Goal: Task Accomplishment & Management: Use online tool/utility

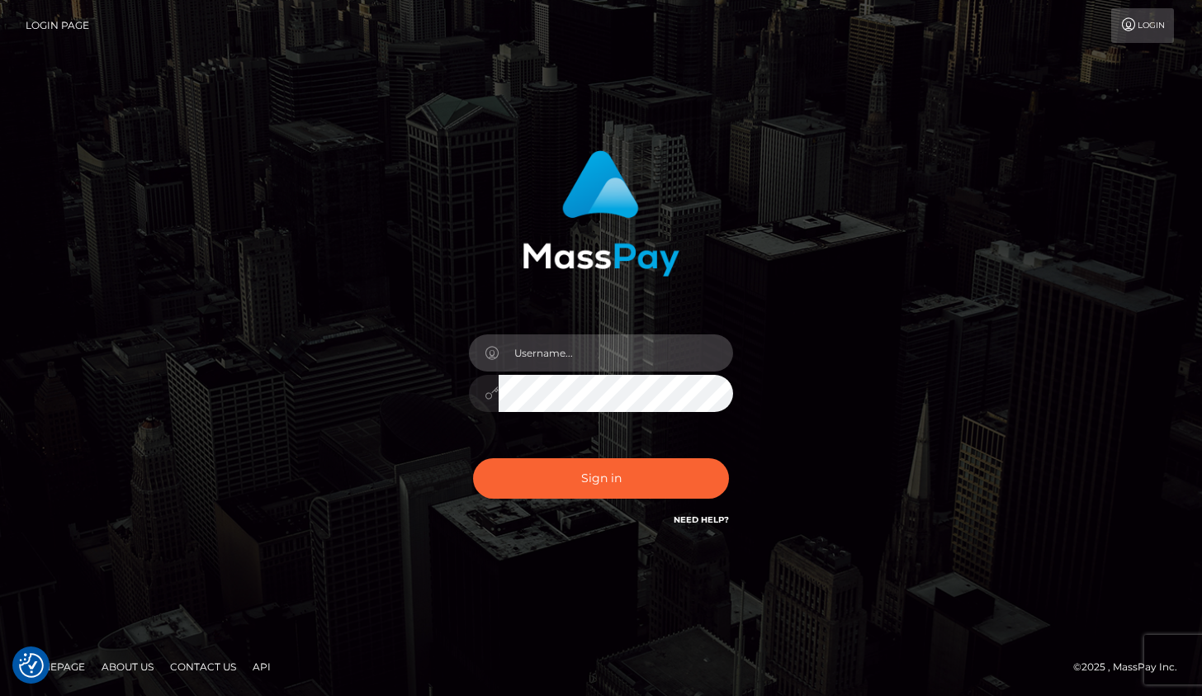
click at [551, 355] on input "text" at bounding box center [616, 352] width 235 height 37
type input "Drew Guizzetti"
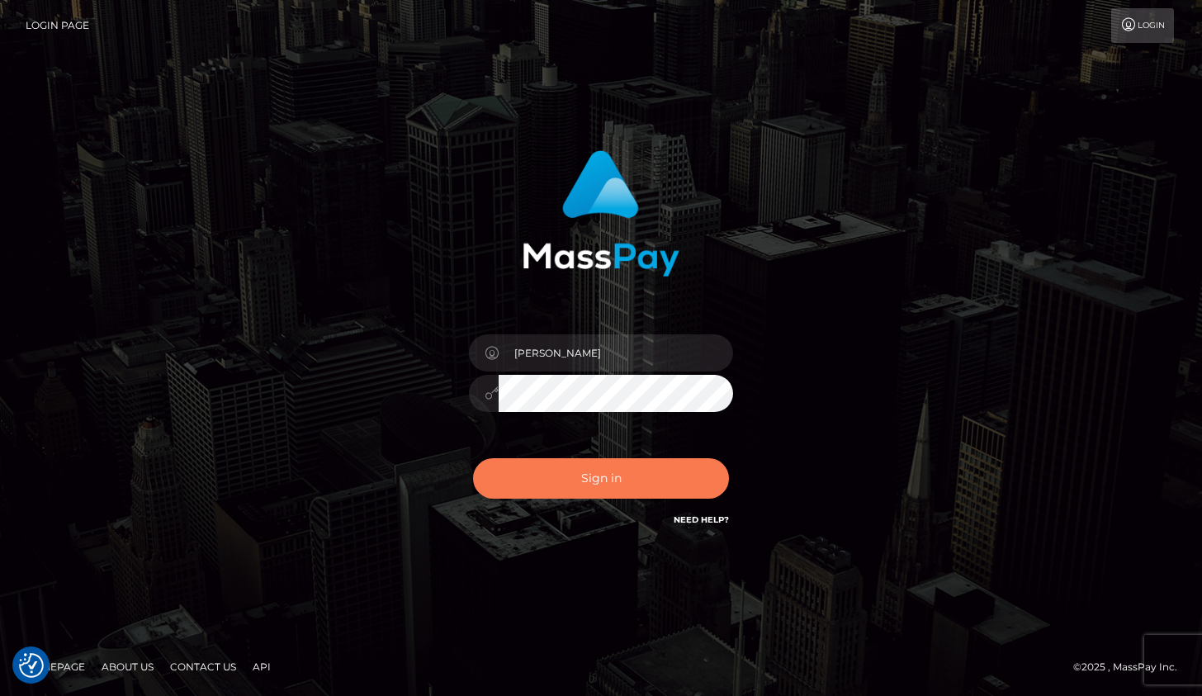
drag, startPoint x: 600, startPoint y: 481, endPoint x: 709, endPoint y: 486, distance: 108.3
click at [600, 481] on button "Sign in" at bounding box center [601, 478] width 256 height 40
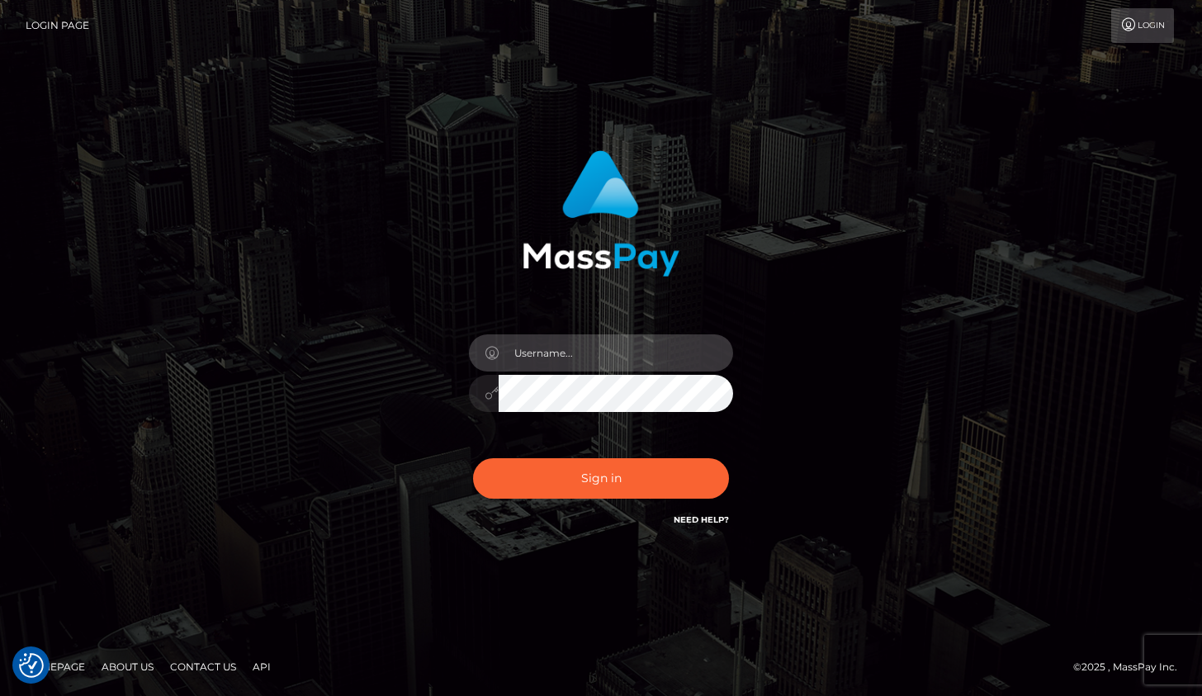
click at [576, 346] on input "text" at bounding box center [616, 352] width 235 height 37
type input "Drew Guizzetti"
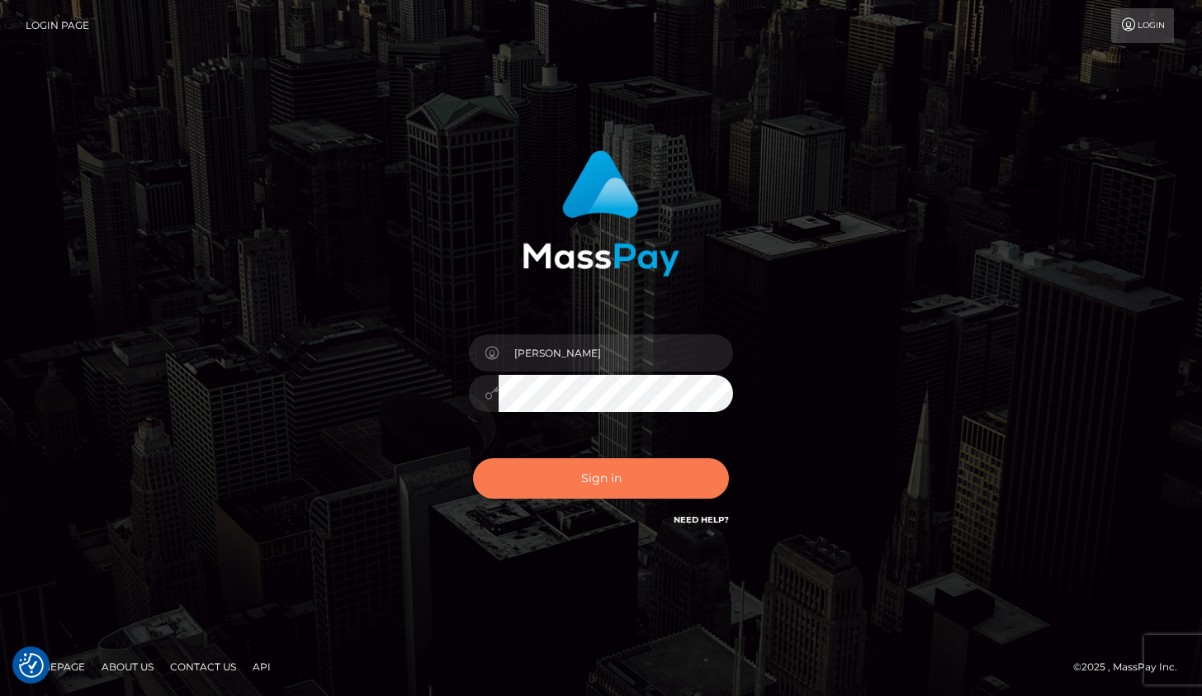
click at [595, 474] on button "Sign in" at bounding box center [601, 478] width 256 height 40
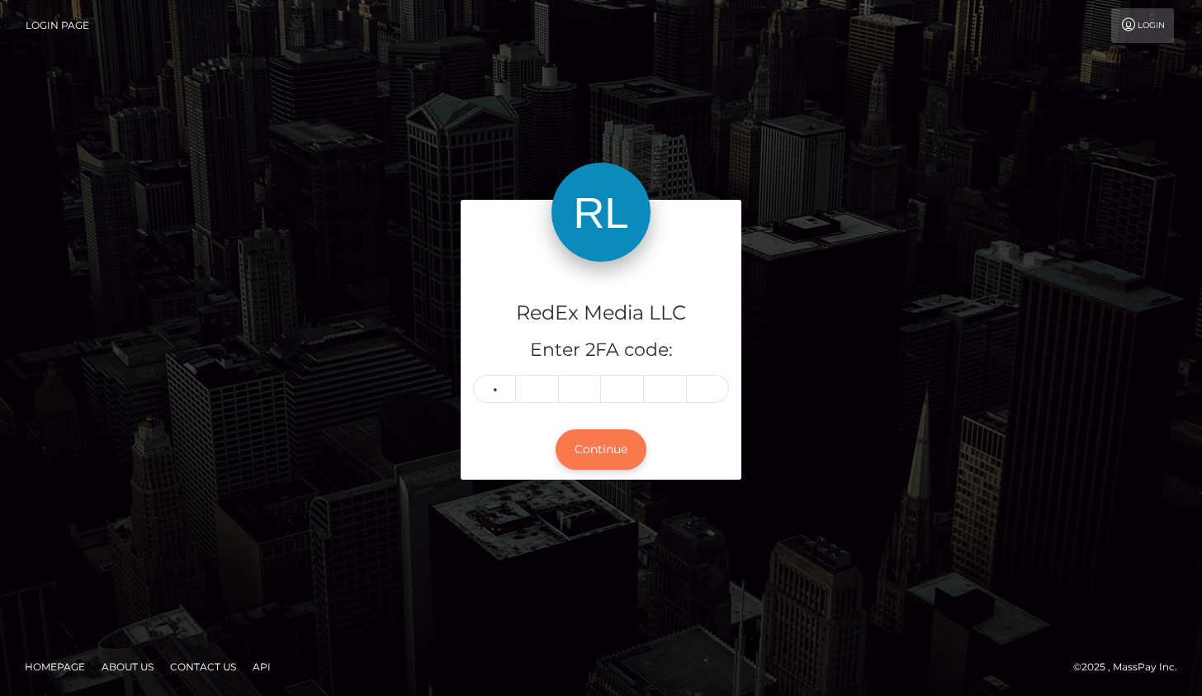
type input "9"
type input "3"
type input "7"
type input "3"
type input "1"
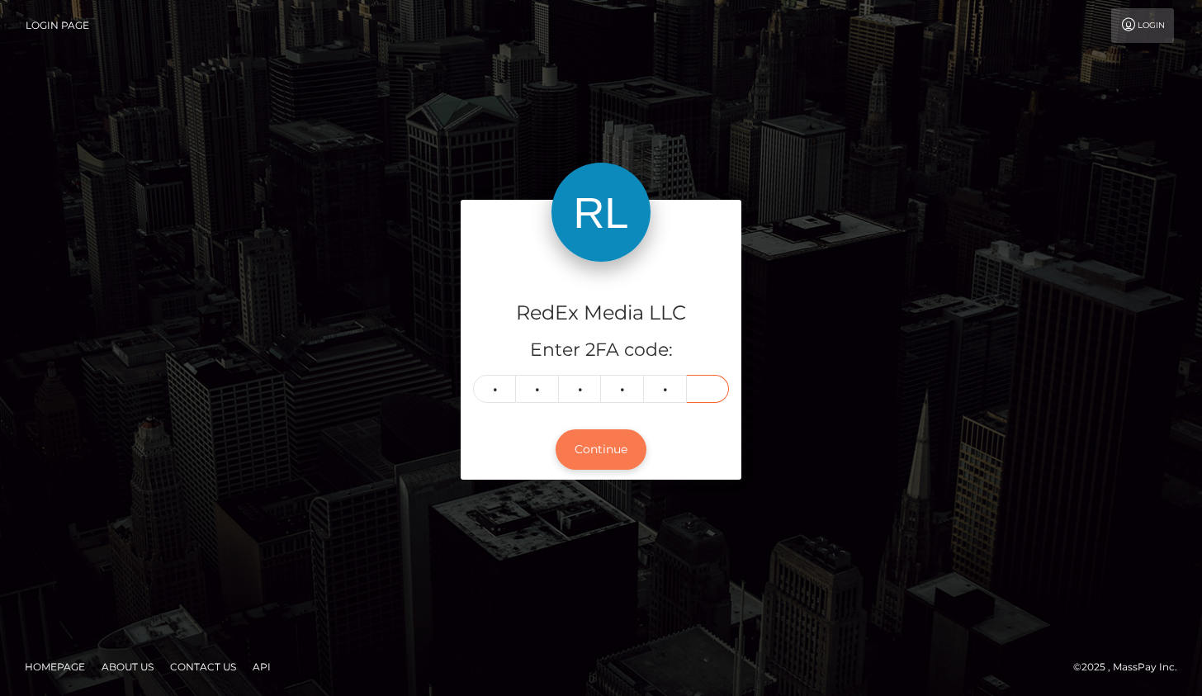
type input "5"
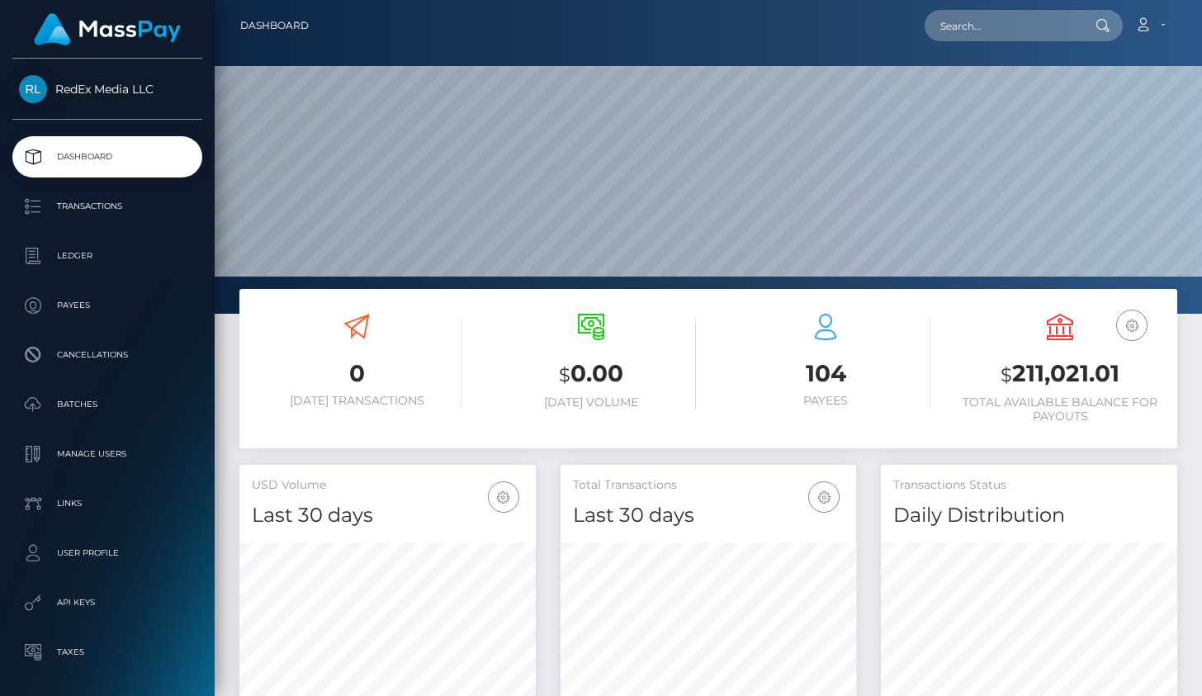
scroll to position [292, 296]
click at [86, 191] on link "Transactions" at bounding box center [107, 206] width 190 height 41
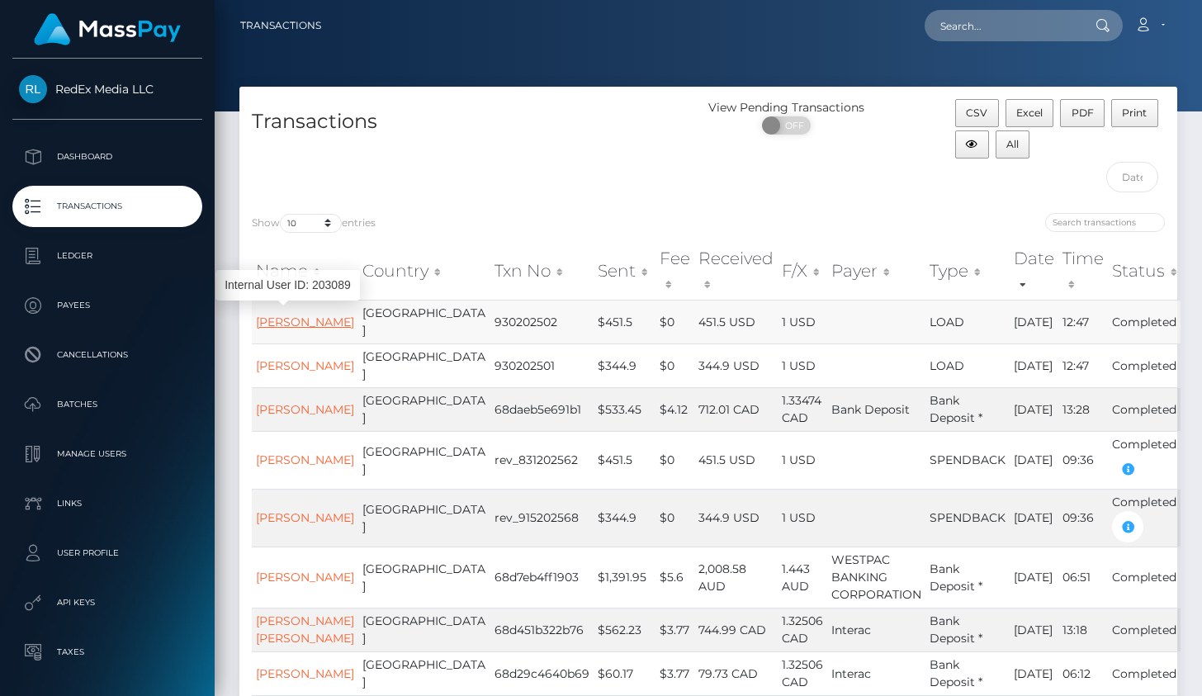
click at [281, 326] on link "Tala Noell Henning" at bounding box center [305, 322] width 98 height 15
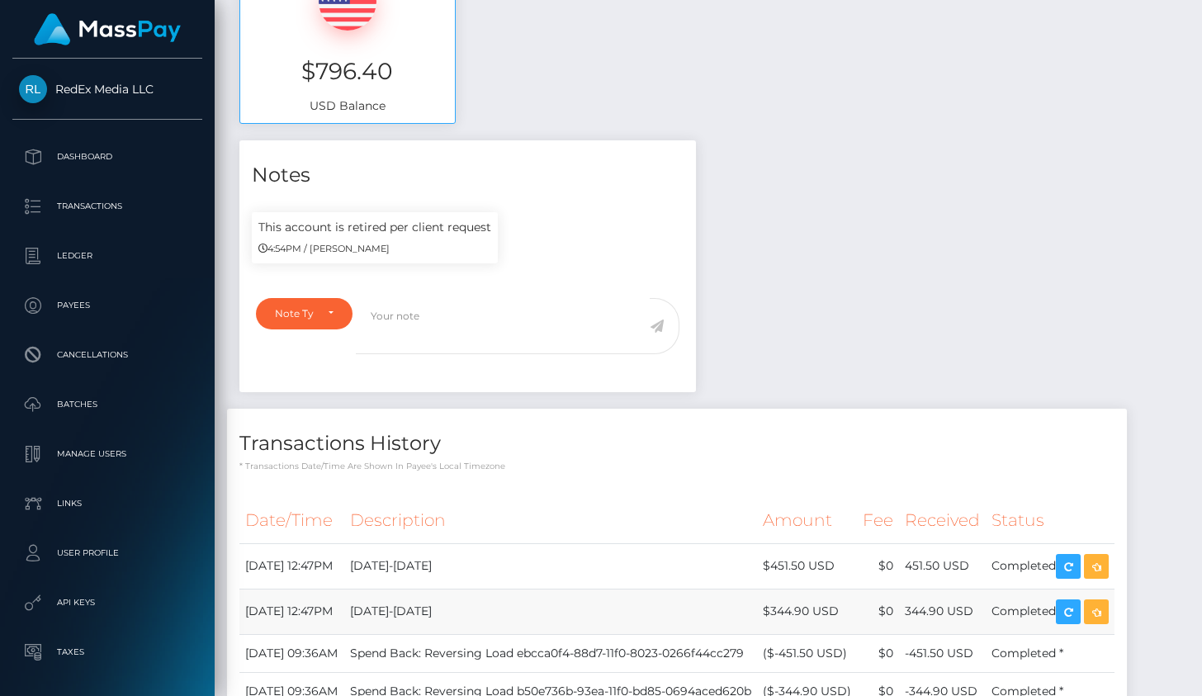
scroll to position [938, 0]
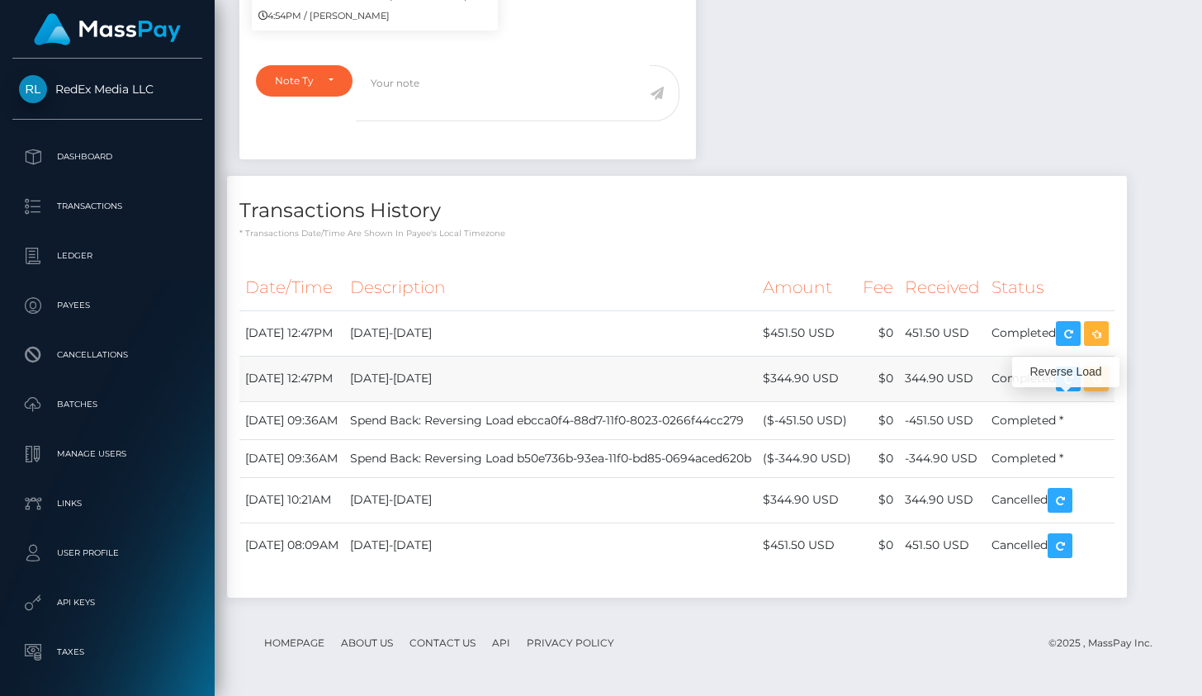
click at [1087, 369] on icon "button" at bounding box center [1097, 379] width 20 height 21
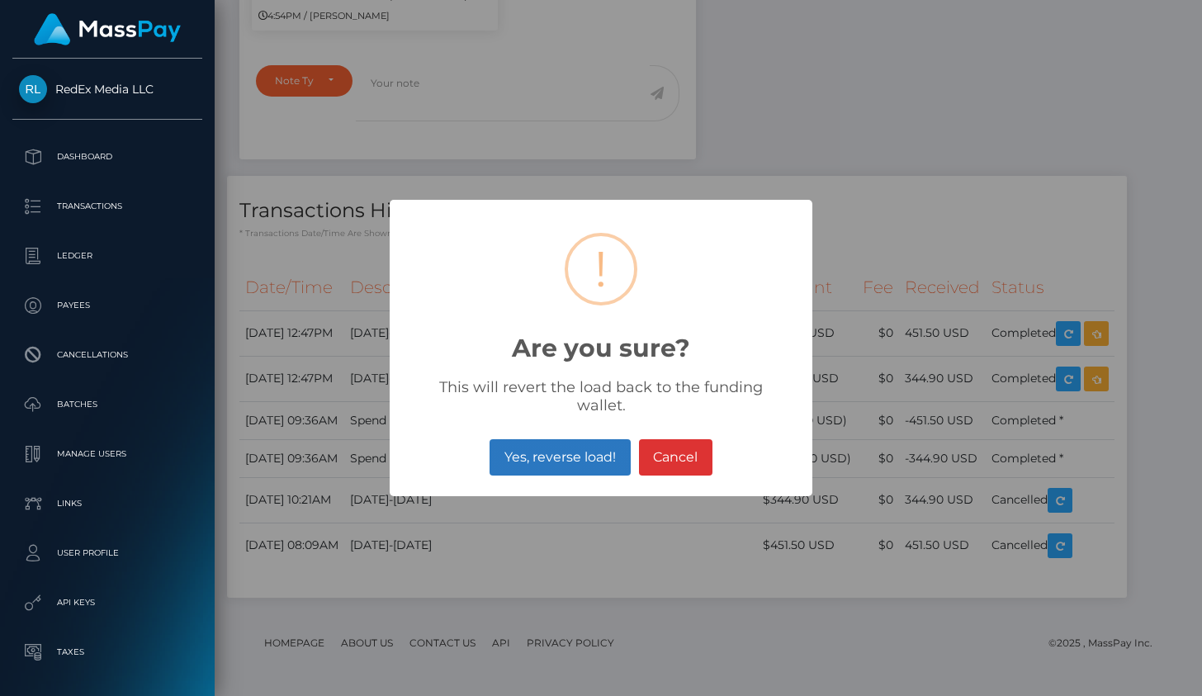
click at [578, 459] on button "Yes, reverse load!" at bounding box center [560, 457] width 140 height 36
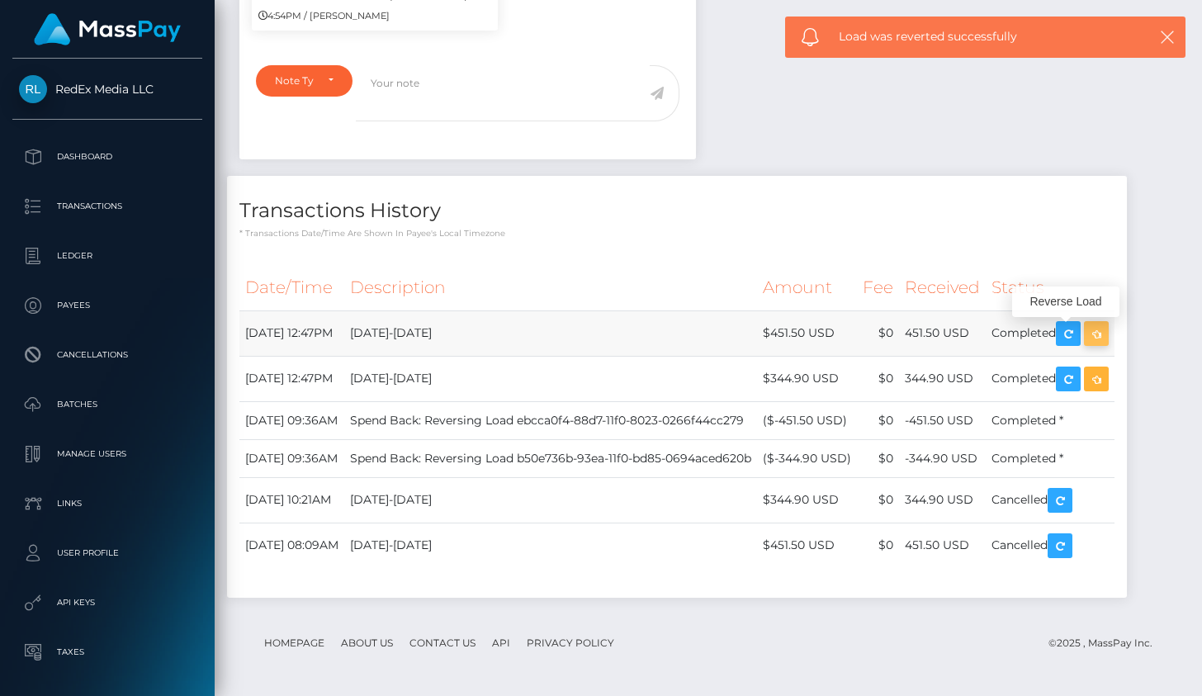
click at [1087, 324] on icon "button" at bounding box center [1097, 334] width 20 height 21
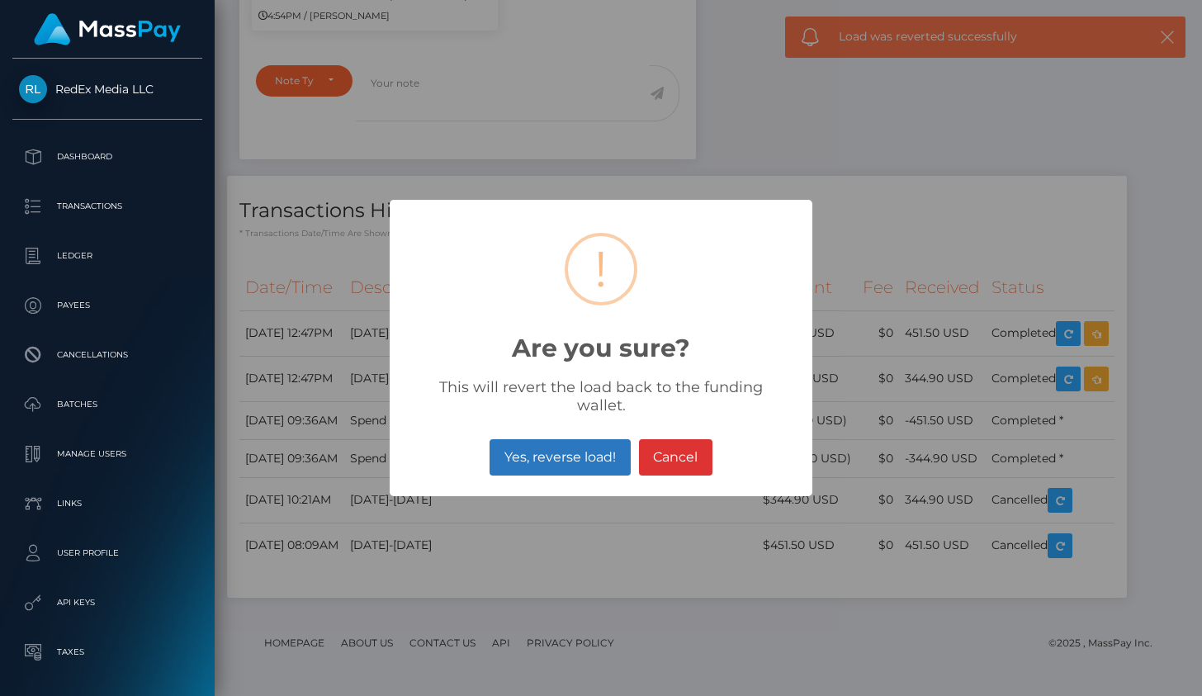
click at [568, 454] on button "Yes, reverse load!" at bounding box center [560, 457] width 140 height 36
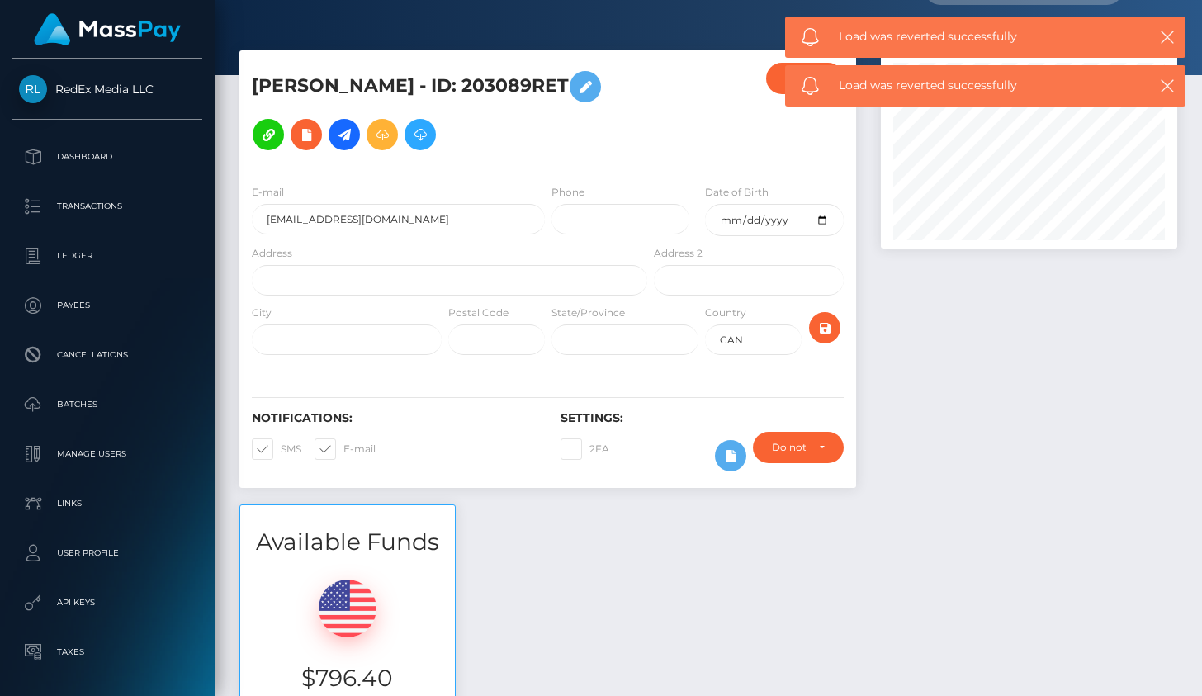
scroll to position [0, 0]
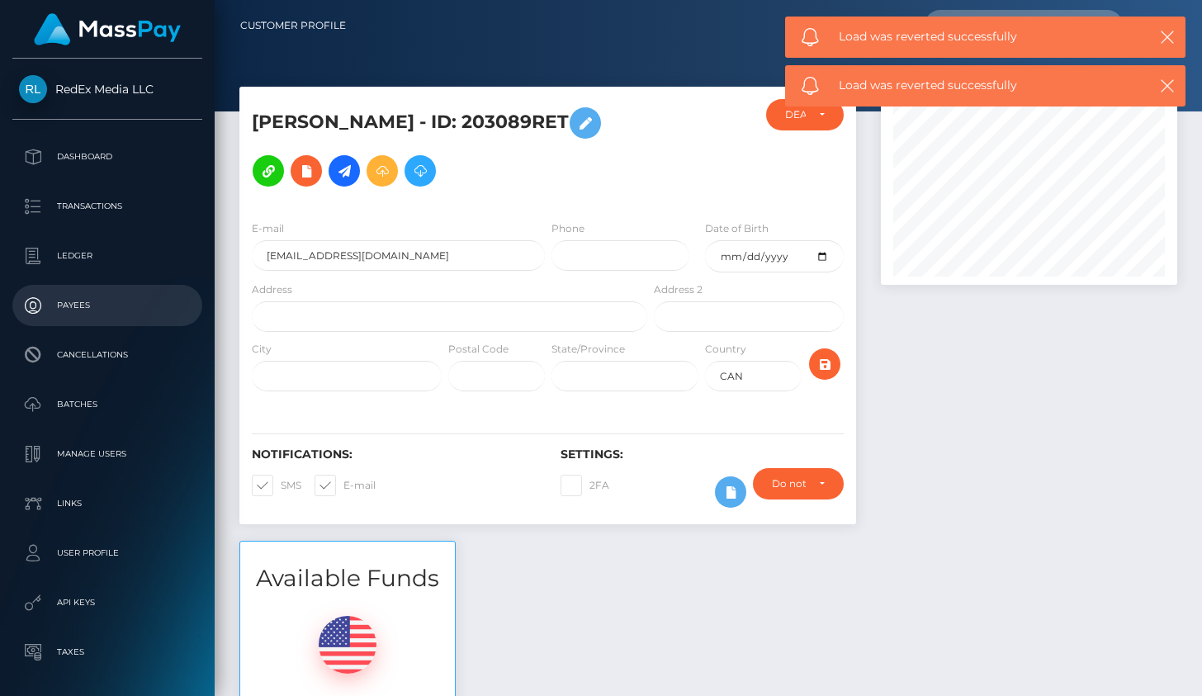
click at [92, 310] on p "Payees" at bounding box center [107, 305] width 177 height 25
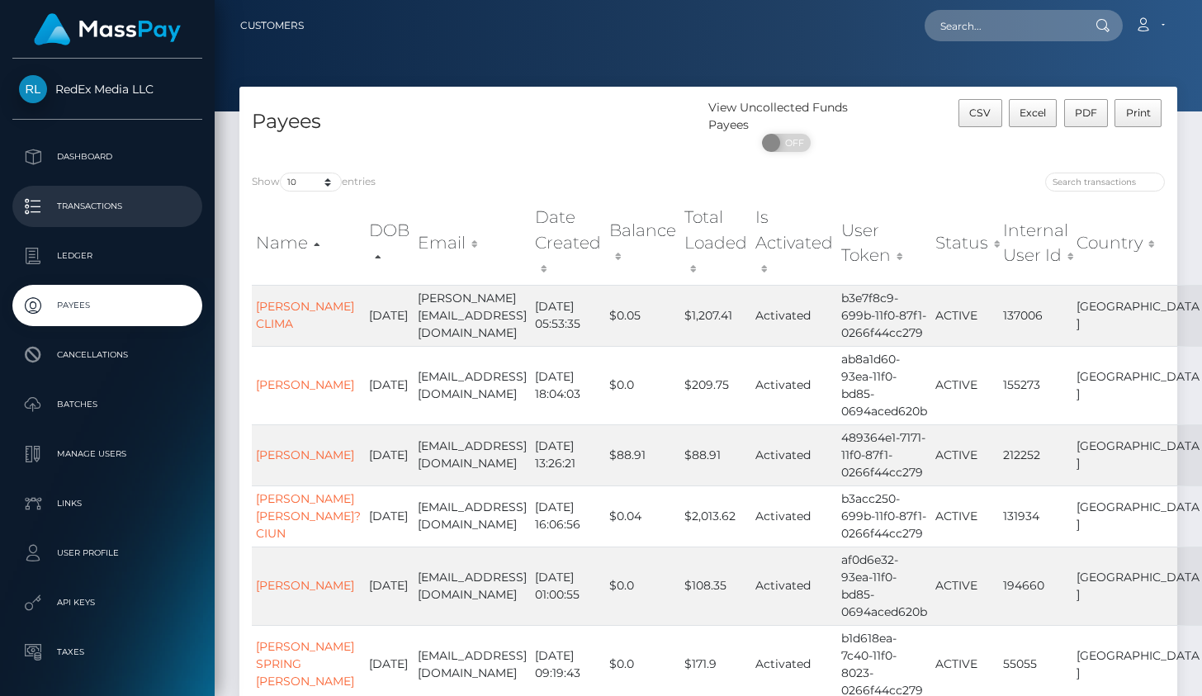
click at [98, 214] on p "Transactions" at bounding box center [107, 206] width 177 height 25
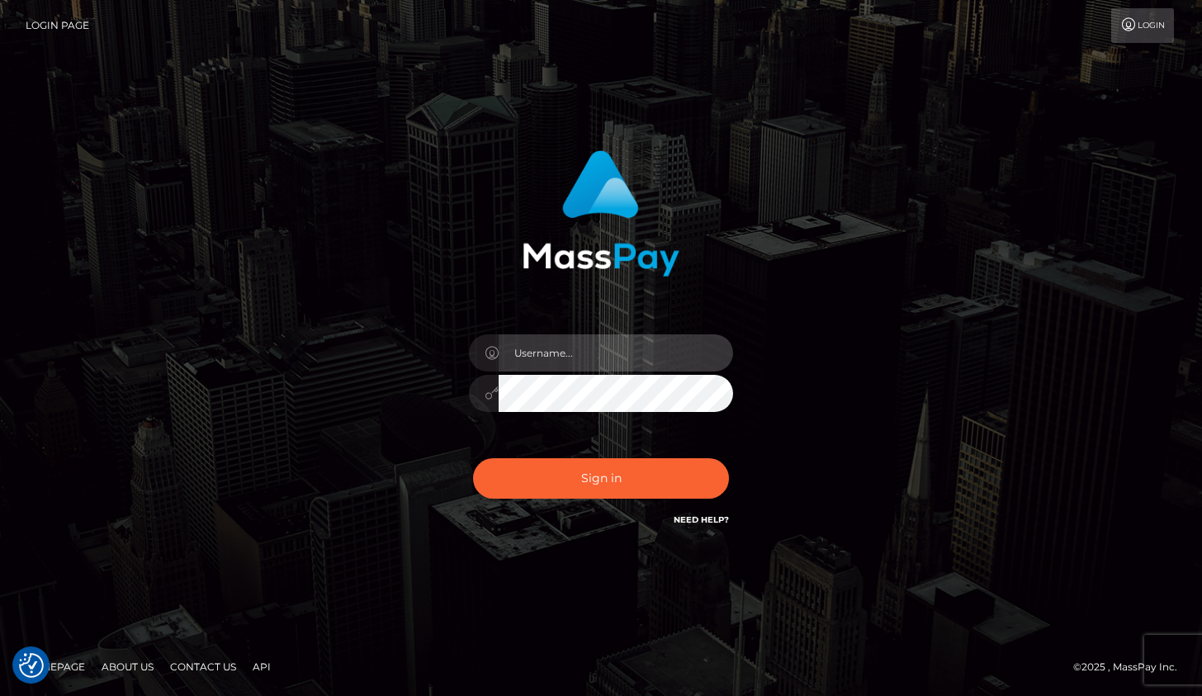
click at [584, 353] on input "text" at bounding box center [616, 352] width 235 height 37
type input "Drew Guizzetti"
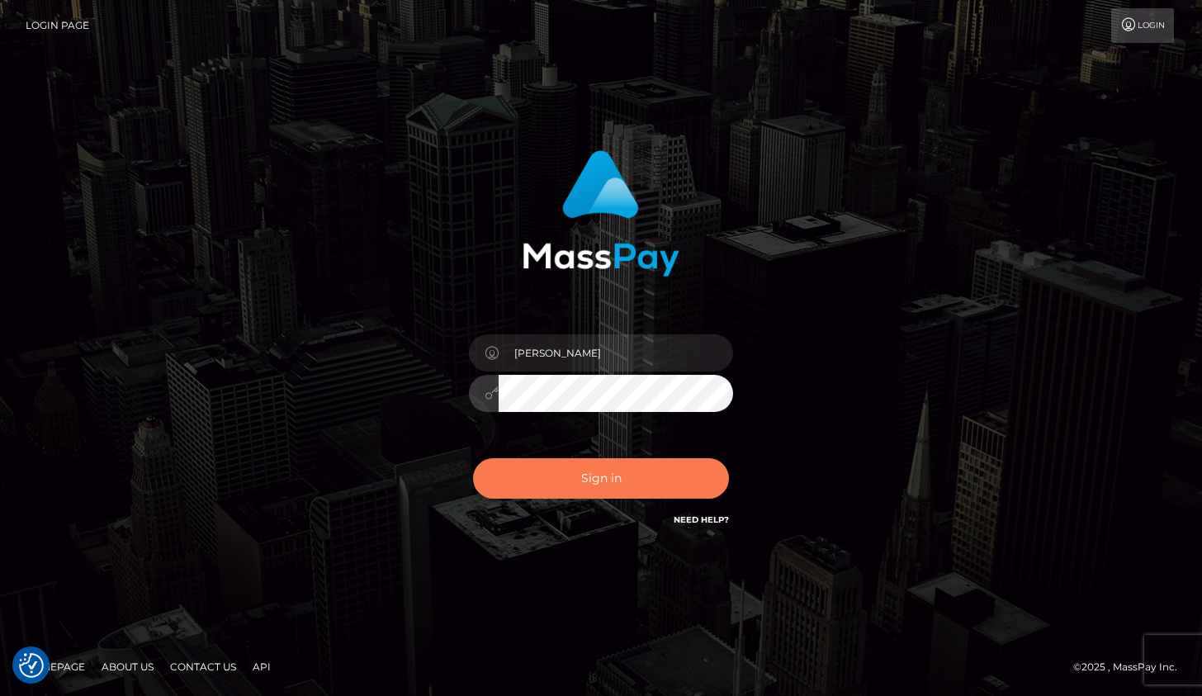
click at [600, 475] on button "Sign in" at bounding box center [601, 478] width 256 height 40
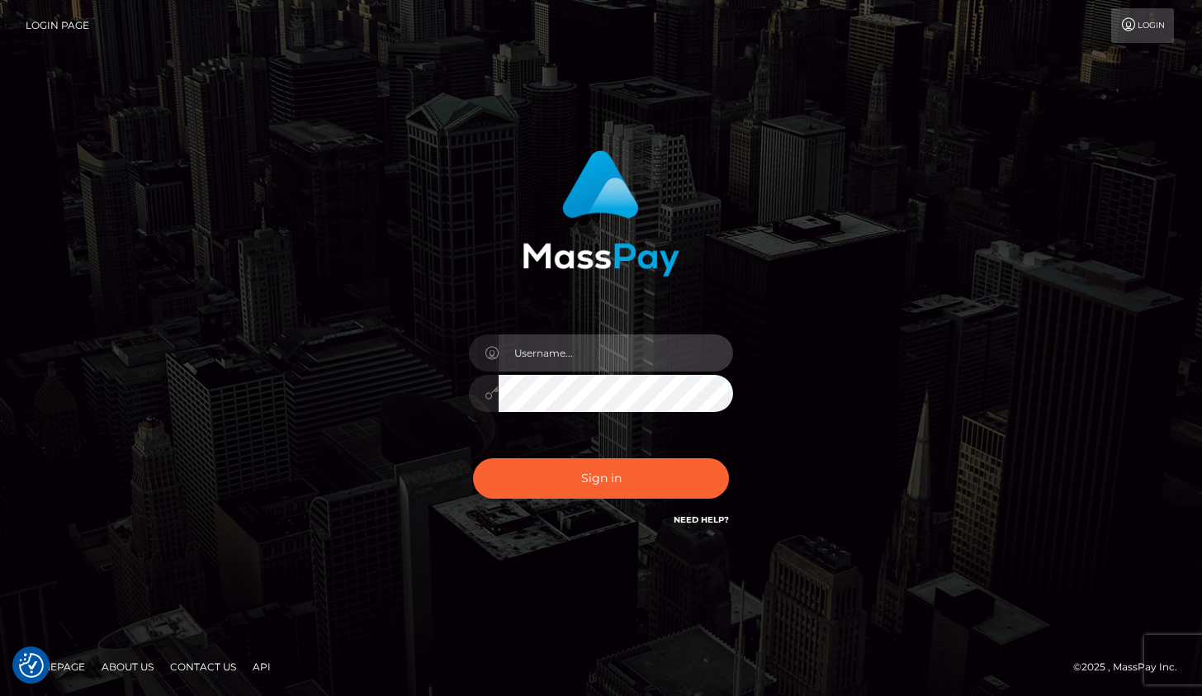
click at [586, 358] on input "text" at bounding box center [616, 352] width 235 height 37
type input "Drew Guizzetti"
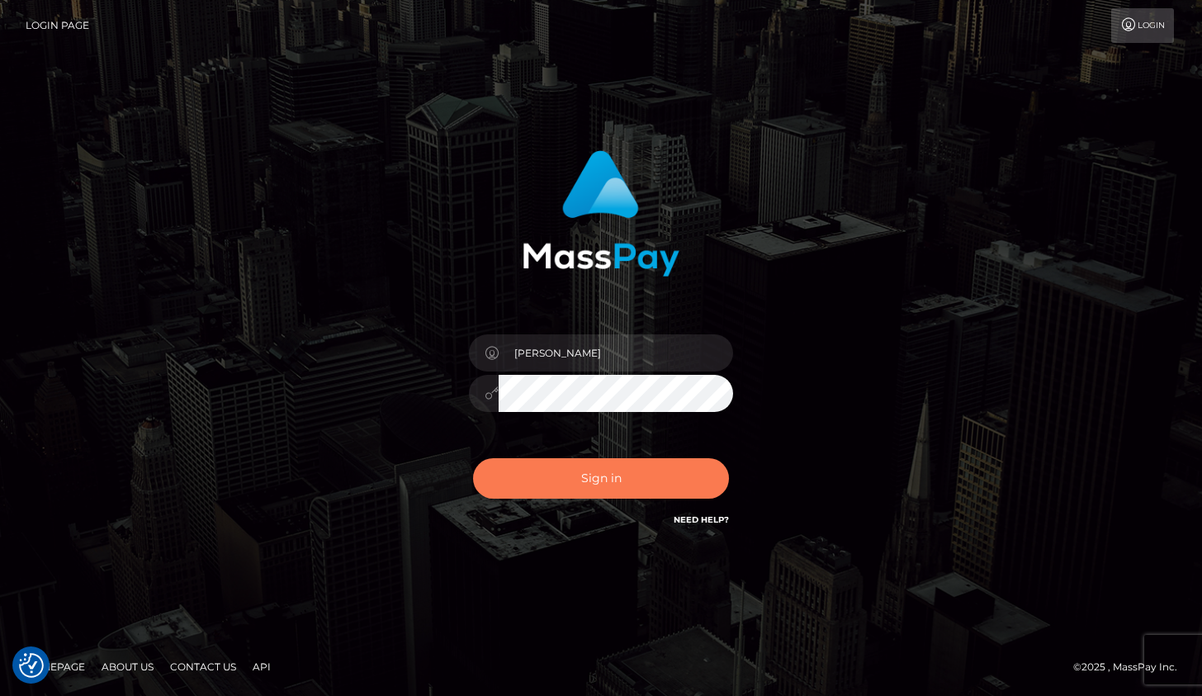
click at [598, 490] on button "Sign in" at bounding box center [601, 478] width 256 height 40
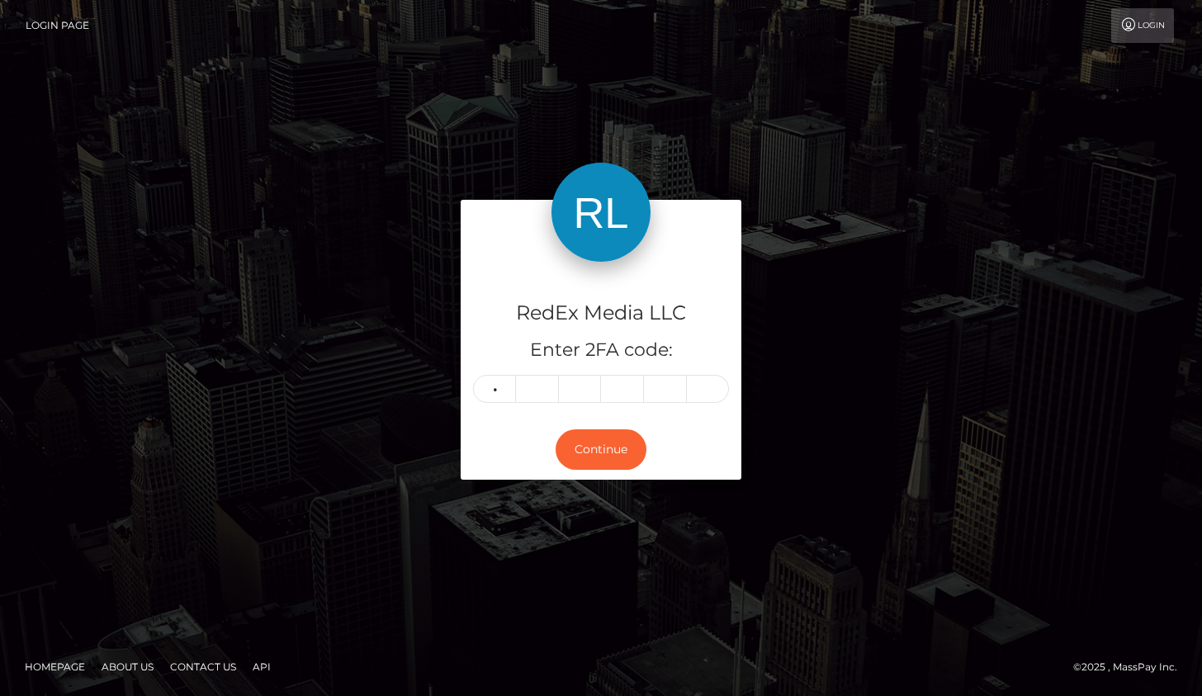
type input "2"
type input "3"
type input "2"
type input "4"
type input "6"
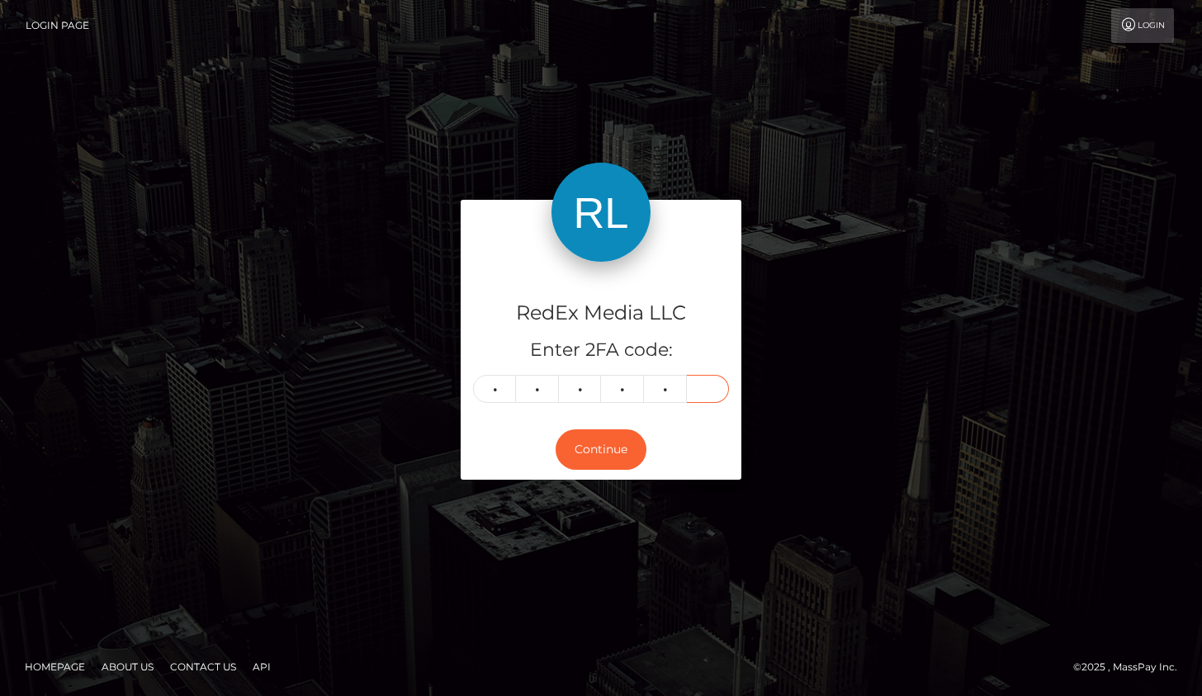
type input "5"
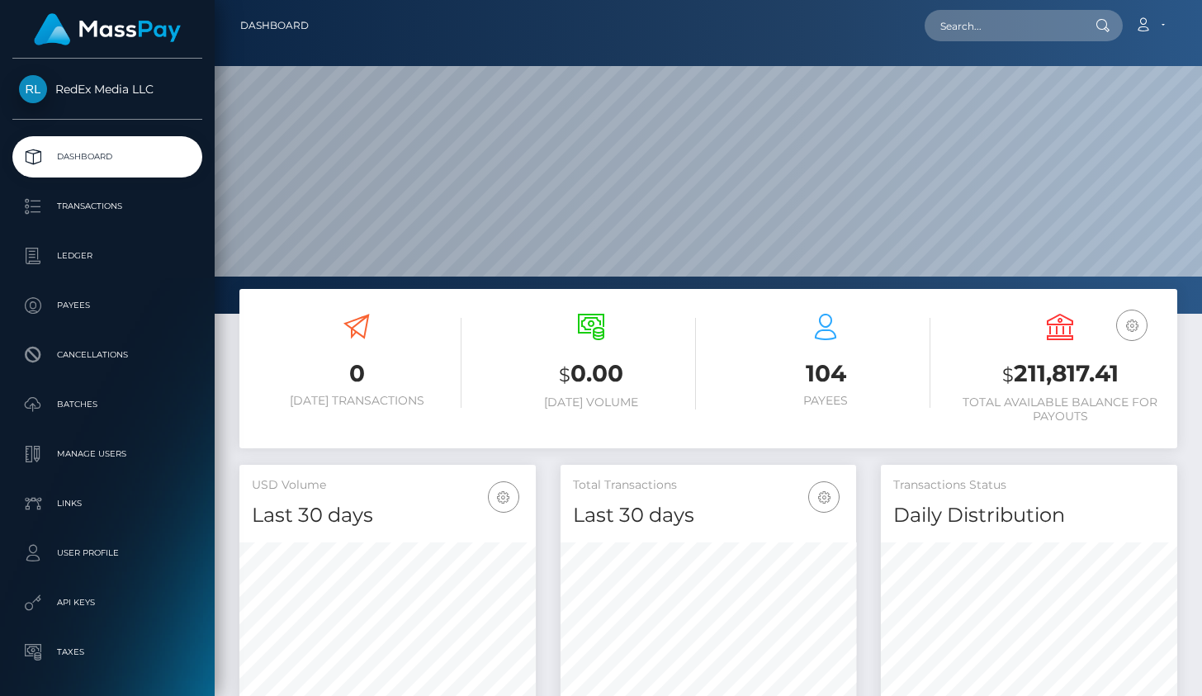
scroll to position [292, 296]
drag, startPoint x: 97, startPoint y: 208, endPoint x: 113, endPoint y: 212, distance: 16.2
click at [97, 208] on p "Transactions" at bounding box center [107, 206] width 177 height 25
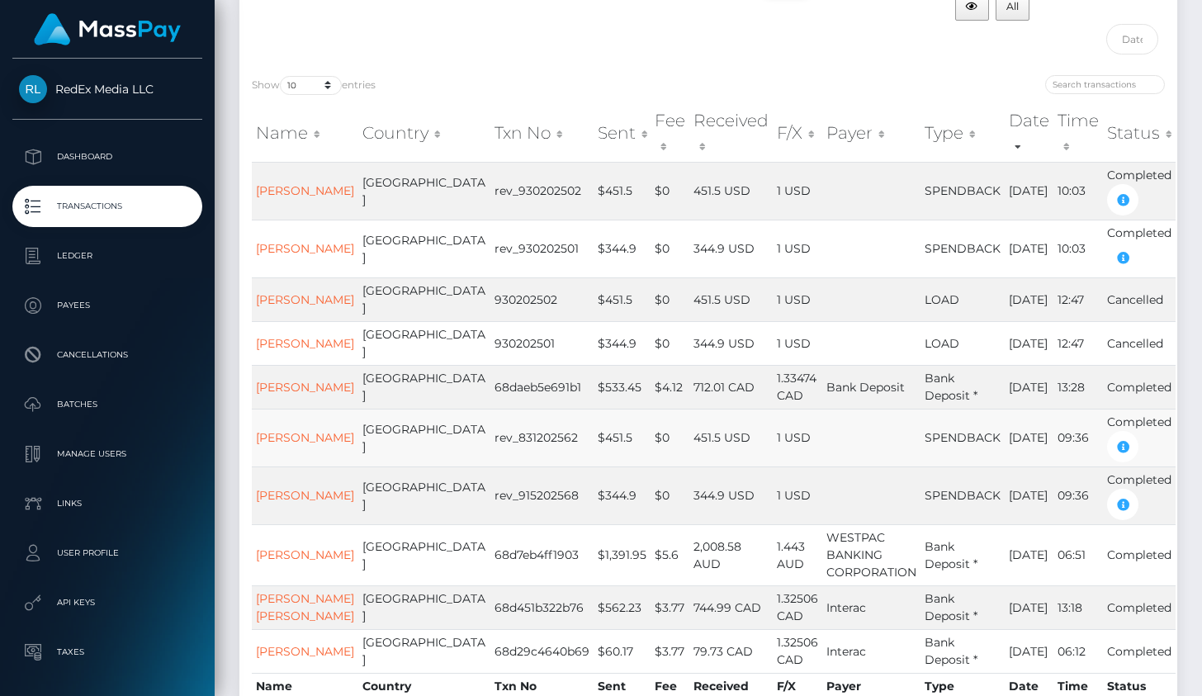
scroll to position [139, 0]
click at [289, 306] on link "[PERSON_NAME]" at bounding box center [305, 299] width 98 height 15
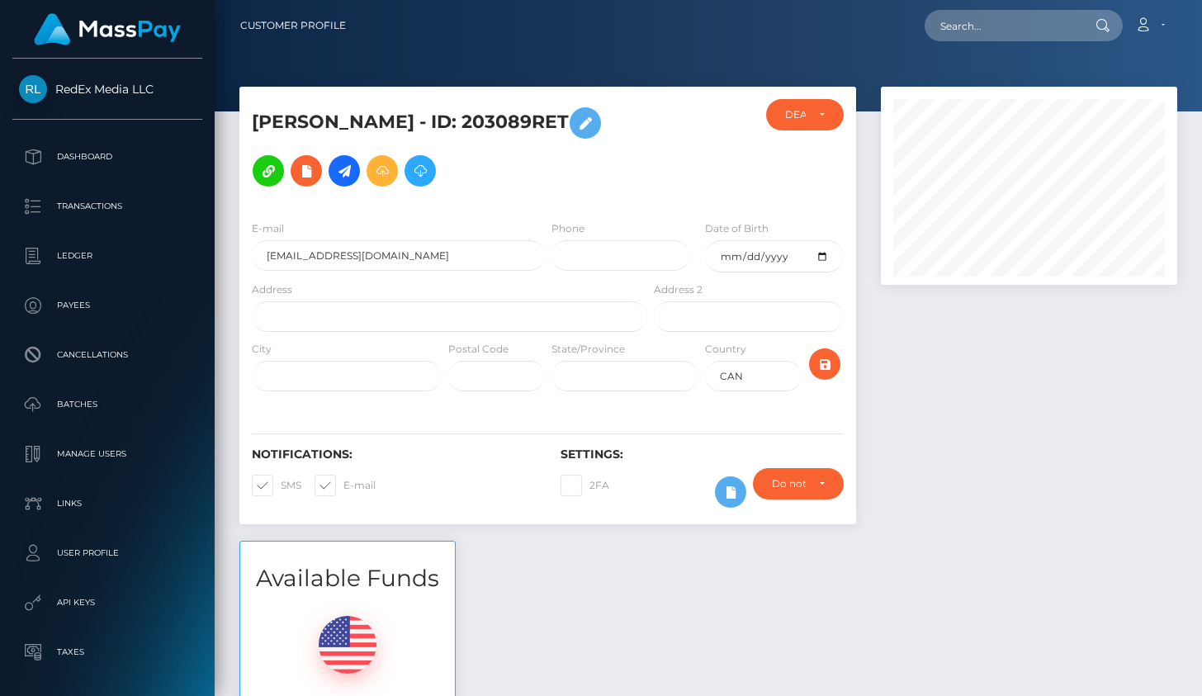
scroll to position [198, 296]
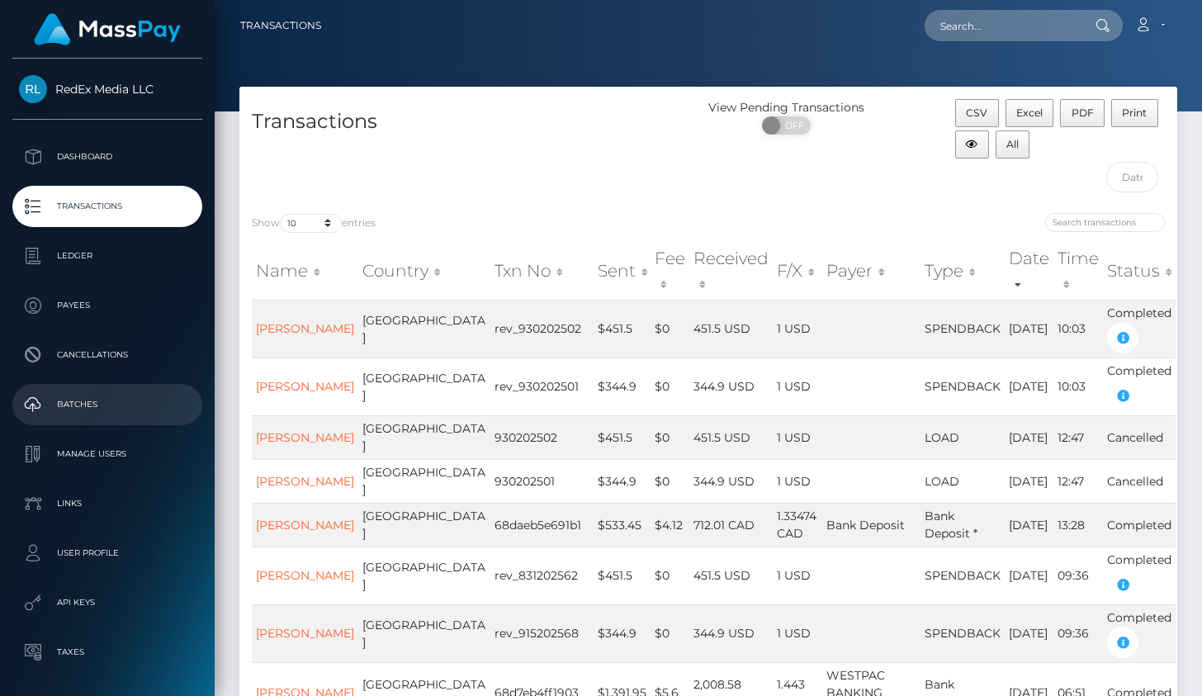
click at [74, 407] on p "Batches" at bounding box center [107, 404] width 177 height 25
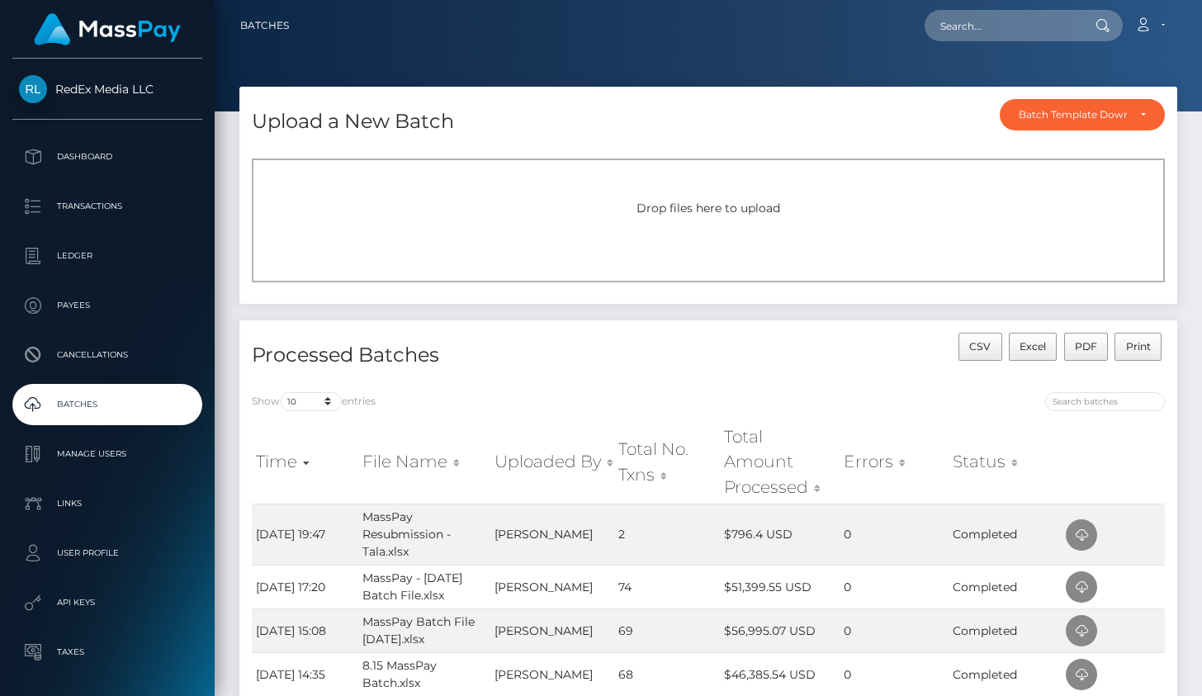
click at [735, 236] on div "Drop files here to upload" at bounding box center [708, 221] width 913 height 124
